Goal: Information Seeking & Learning: Learn about a topic

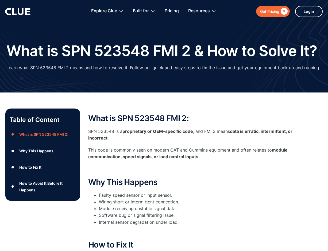
click at [201, 156] on p "This code is commonly seen on modern CAT and Cummins equipment and often relate…" at bounding box center [195, 153] width 214 height 13
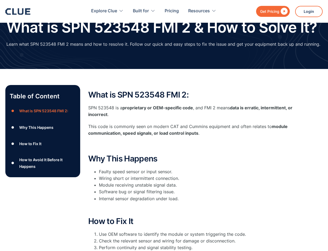
scroll to position [53, 0]
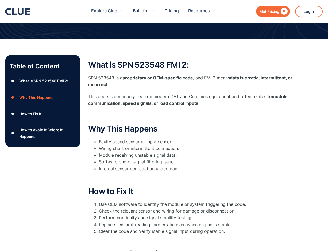
click at [175, 141] on li "Faulty speed sensor or input sensor." at bounding box center [200, 141] width 203 height 7
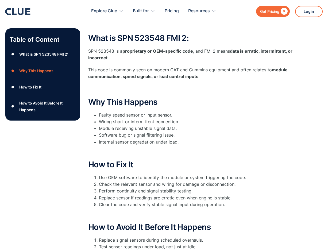
scroll to position [107, 0]
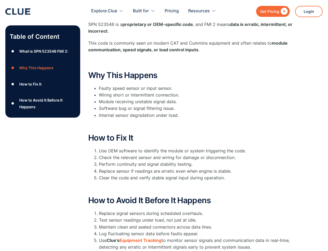
click at [191, 108] on li "Software bug or signal filtering issue." at bounding box center [200, 108] width 203 height 7
click at [194, 100] on li "Module receiving unstable signal data." at bounding box center [200, 101] width 203 height 7
click at [194, 99] on li "Module receiving unstable signal data." at bounding box center [200, 101] width 203 height 7
click at [216, 91] on li "Faulty speed sensor or input sensor." at bounding box center [200, 88] width 203 height 7
